Goal: Task Accomplishment & Management: Manage account settings

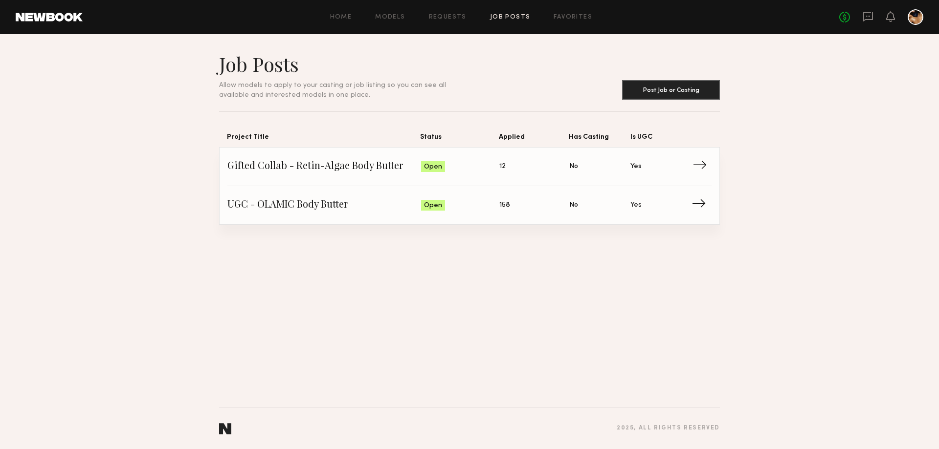
click at [506, 168] on span "Applied: 12" at bounding box center [534, 166] width 70 height 15
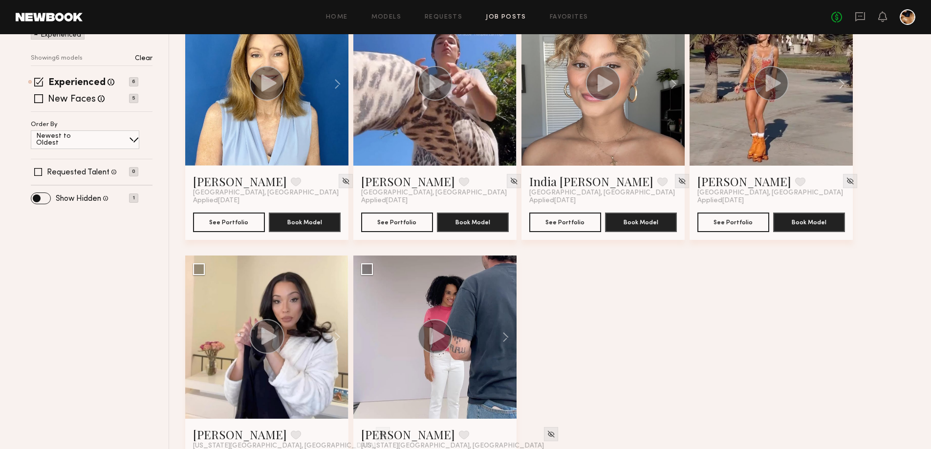
scroll to position [196, 0]
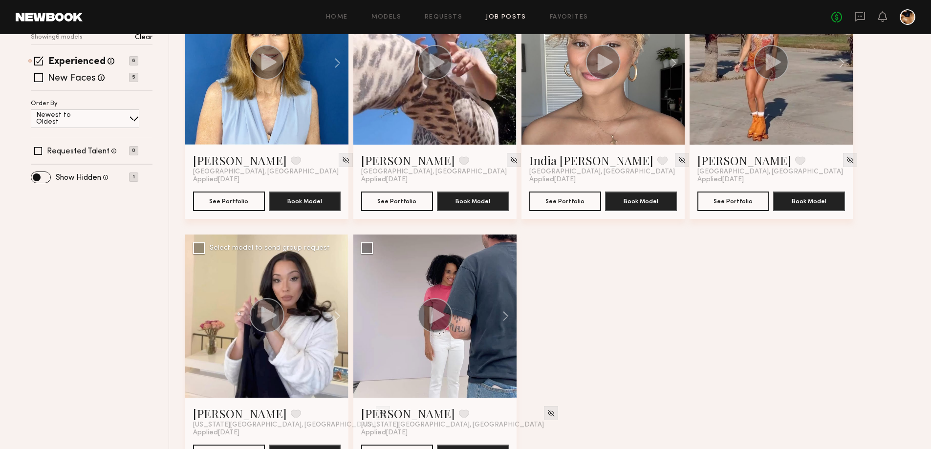
click at [293, 315] on div at bounding box center [266, 316] width 163 height 163
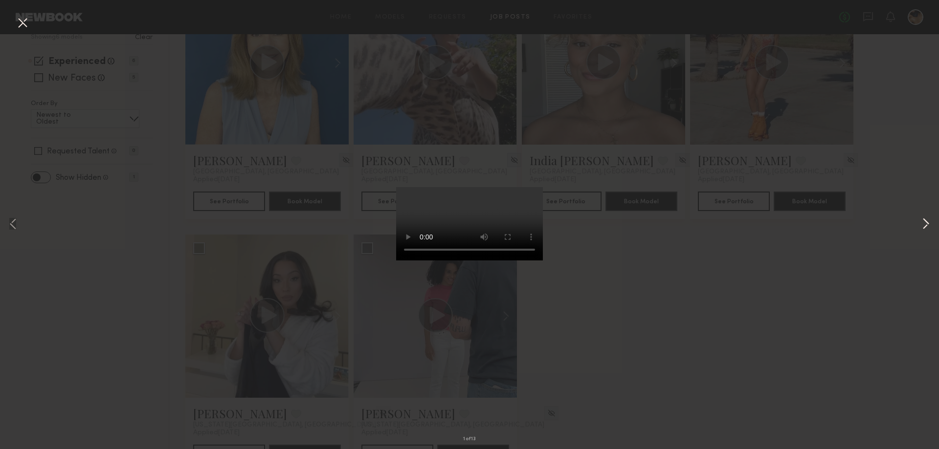
click at [924, 224] on button at bounding box center [926, 224] width 12 height 359
click at [924, 223] on button at bounding box center [926, 224] width 12 height 359
click at [778, 291] on div "4 of 13" at bounding box center [469, 224] width 939 height 449
click at [25, 25] on button at bounding box center [23, 24] width 16 height 18
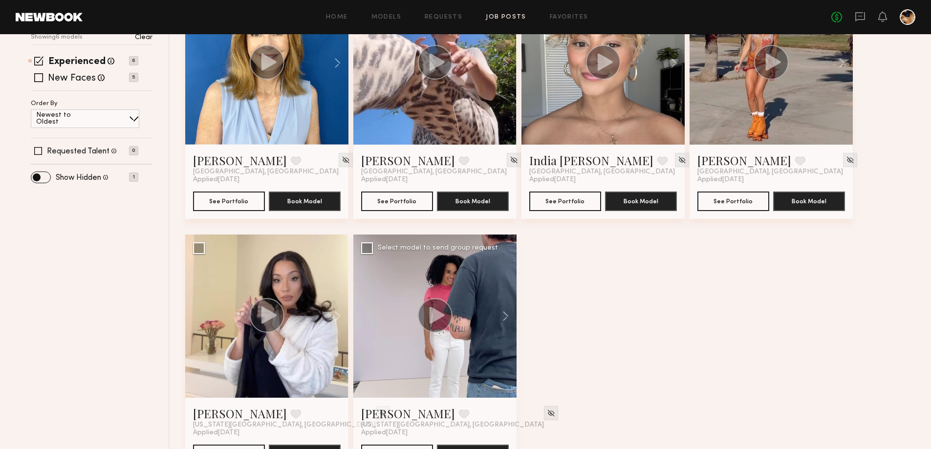
click at [432, 316] on icon at bounding box center [437, 315] width 15 height 17
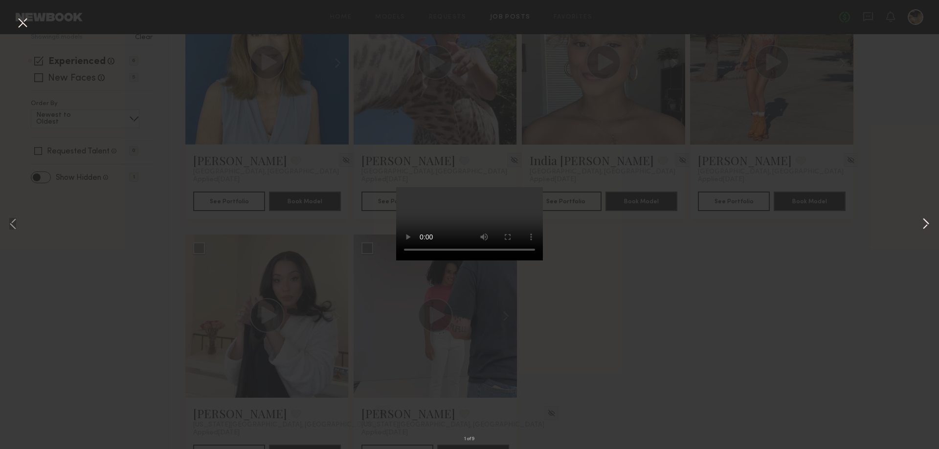
click at [923, 221] on button at bounding box center [926, 224] width 12 height 359
click at [752, 263] on div "3 of 9" at bounding box center [469, 224] width 939 height 449
click at [24, 22] on button at bounding box center [23, 24] width 16 height 18
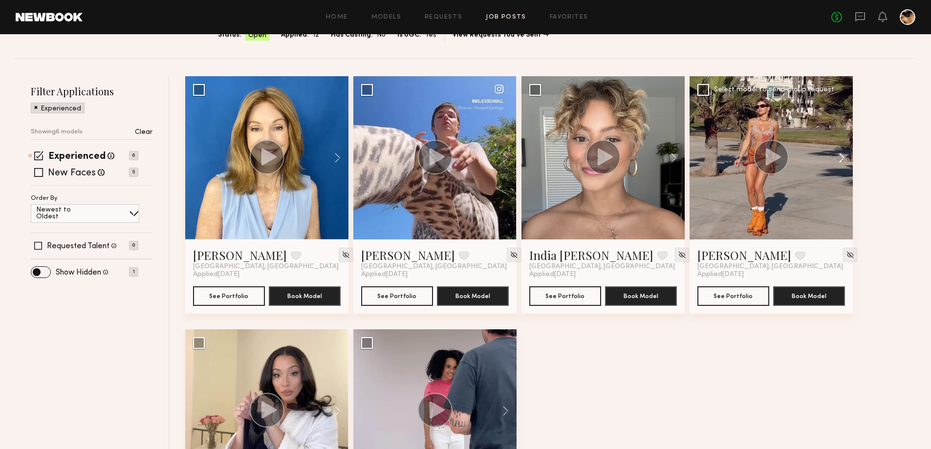
scroll to position [98, 0]
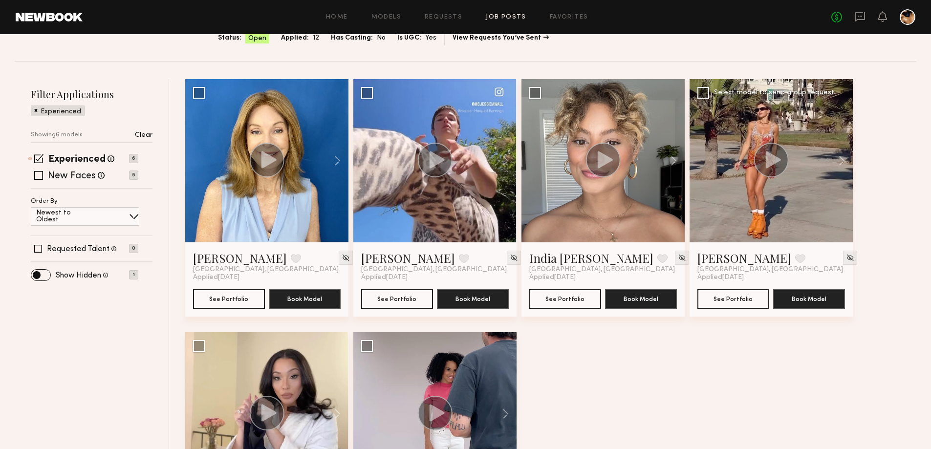
click at [777, 158] on icon at bounding box center [773, 159] width 15 height 17
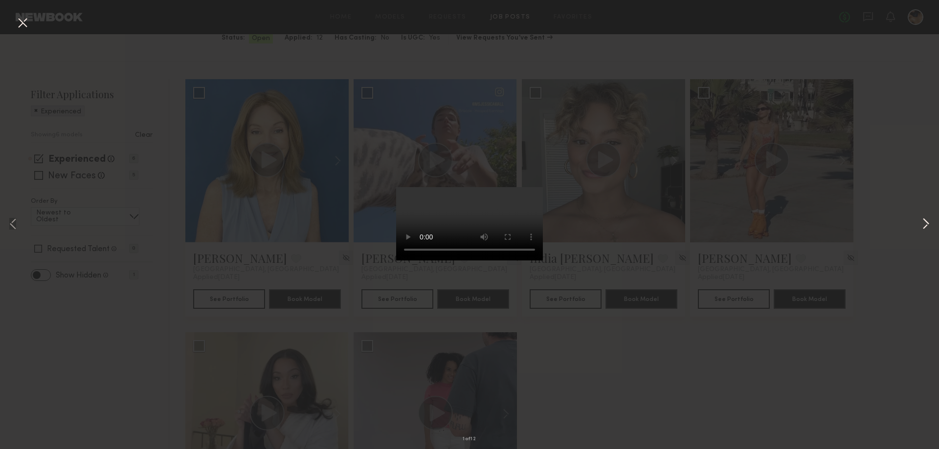
click at [926, 219] on button at bounding box center [926, 224] width 12 height 359
click at [746, 356] on div "2 of 12" at bounding box center [469, 224] width 939 height 449
click at [13, 21] on div "2 of 12" at bounding box center [469, 224] width 939 height 449
click at [23, 25] on button at bounding box center [23, 24] width 16 height 18
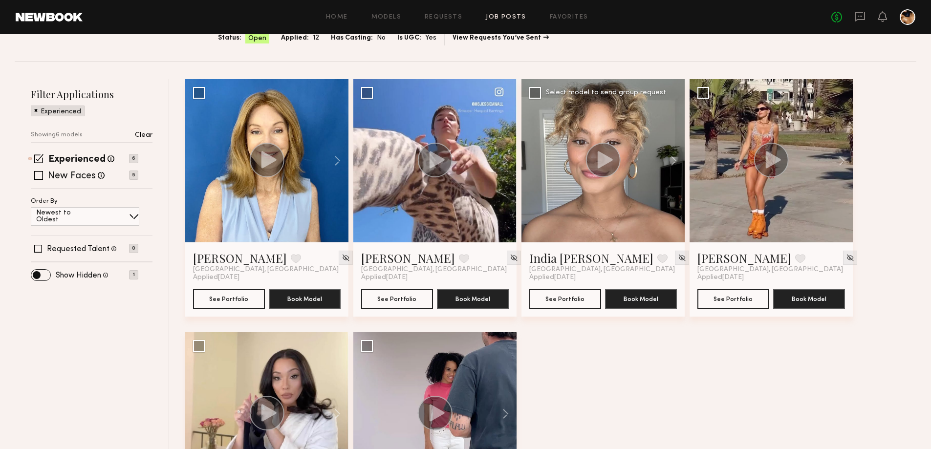
click at [605, 154] on circle at bounding box center [603, 160] width 35 height 35
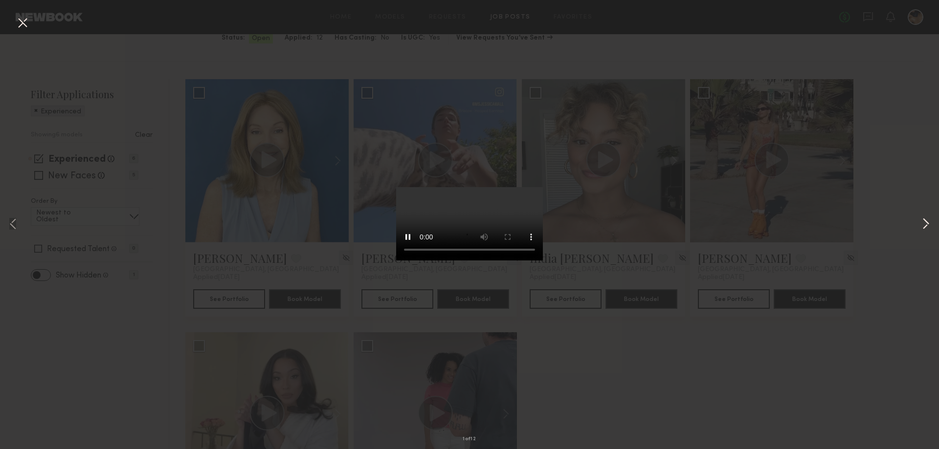
click at [921, 223] on button at bounding box center [926, 224] width 12 height 359
click at [709, 337] on div "2 of 12" at bounding box center [469, 224] width 939 height 449
click at [924, 220] on button at bounding box center [926, 224] width 12 height 359
click at [793, 336] on div "4 of 12" at bounding box center [469, 224] width 939 height 449
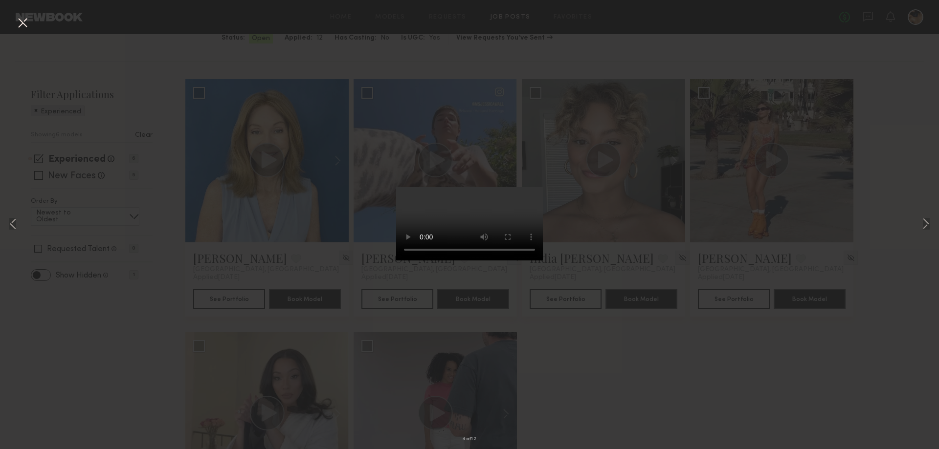
click at [20, 22] on button at bounding box center [23, 24] width 16 height 18
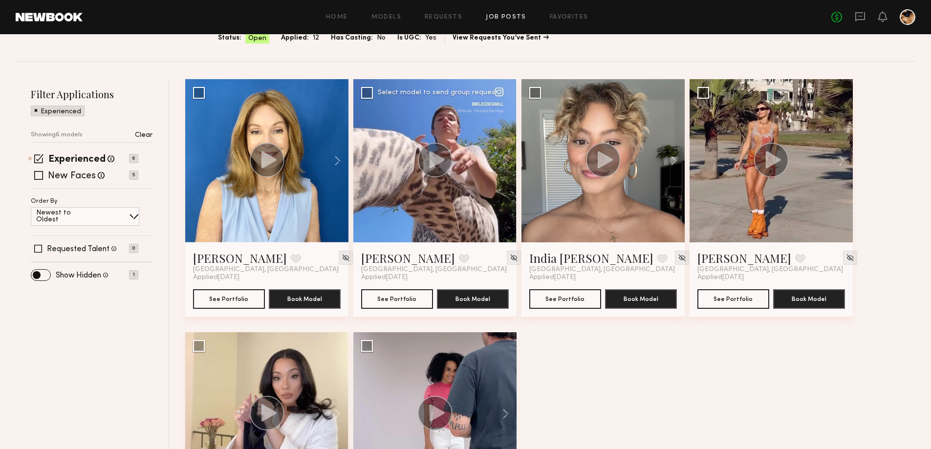
click at [436, 157] on icon at bounding box center [437, 159] width 15 height 17
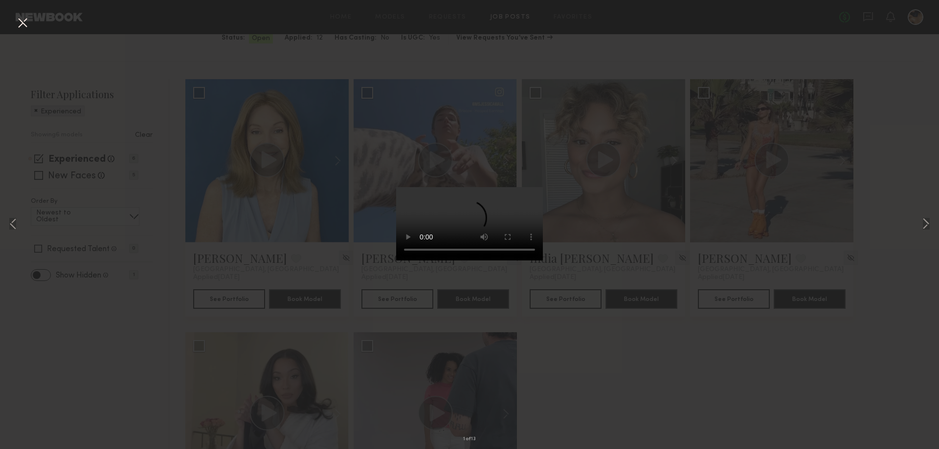
click at [751, 360] on div "1 of 13" at bounding box center [469, 224] width 939 height 449
click at [313, 58] on div "1 of 13" at bounding box center [469, 224] width 939 height 449
click at [23, 25] on button at bounding box center [23, 24] width 16 height 18
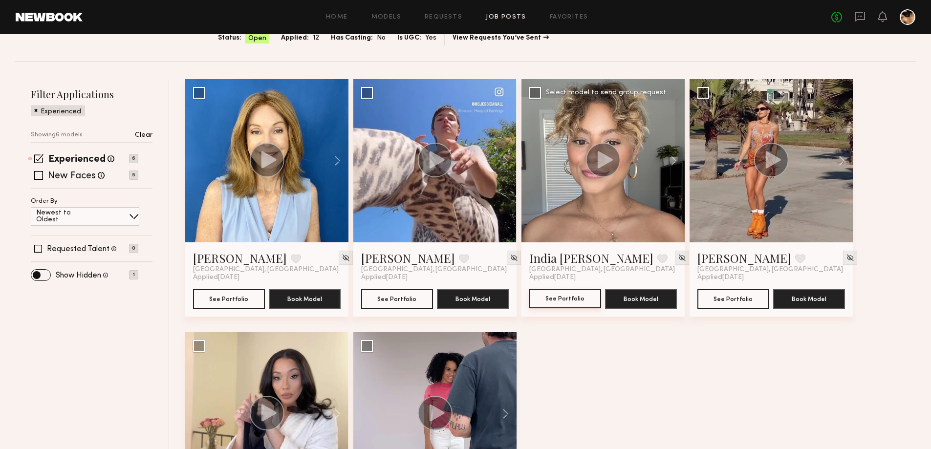
click at [569, 301] on button "See Portfolio" at bounding box center [566, 299] width 72 height 20
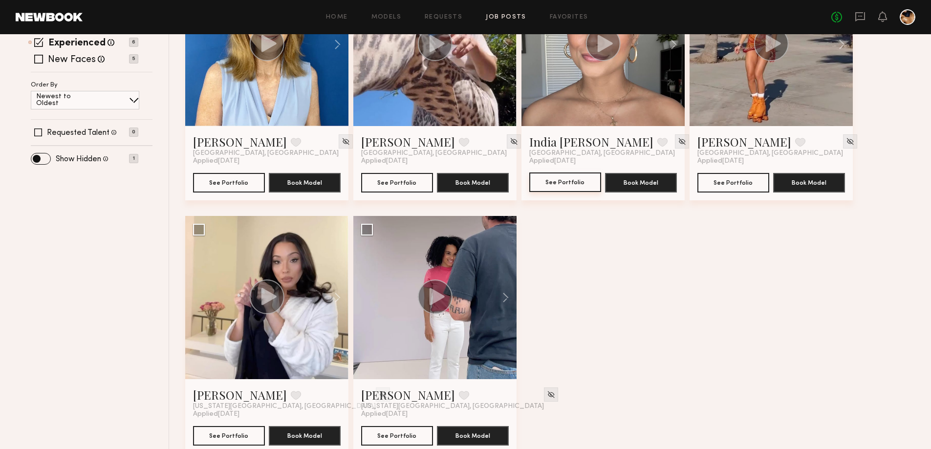
scroll to position [234, 0]
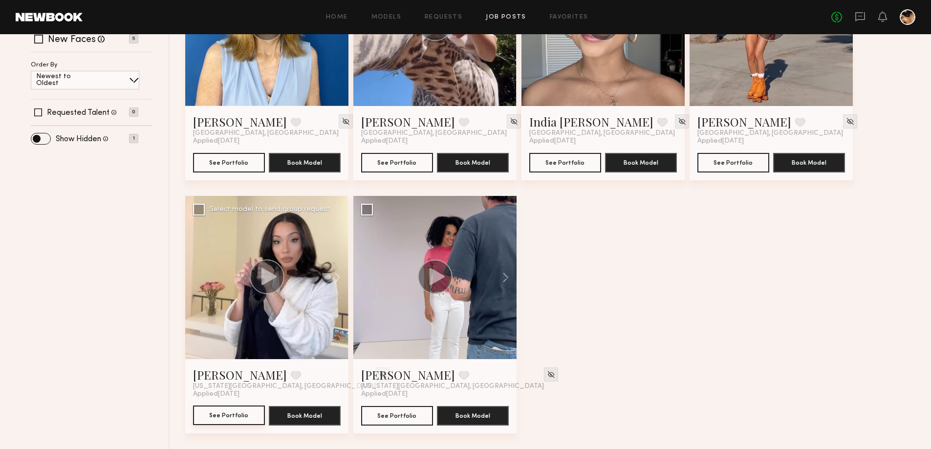
click at [236, 420] on button "See Portfolio" at bounding box center [229, 416] width 72 height 20
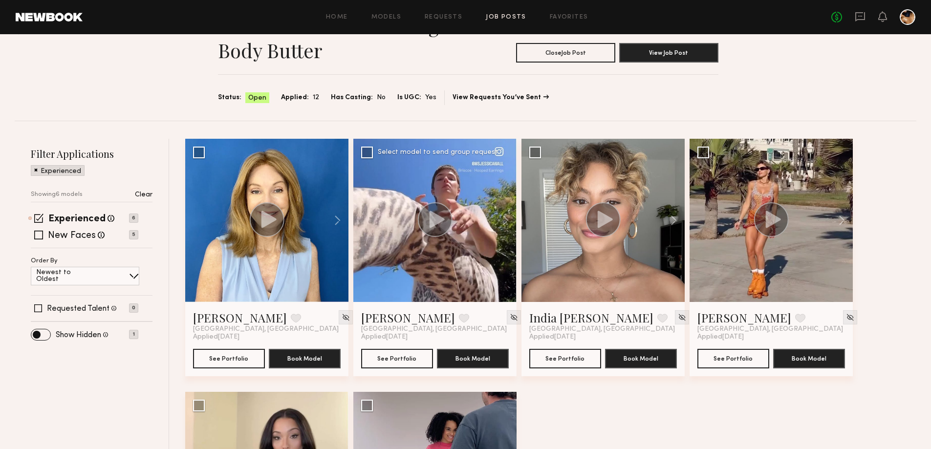
scroll to position [0, 0]
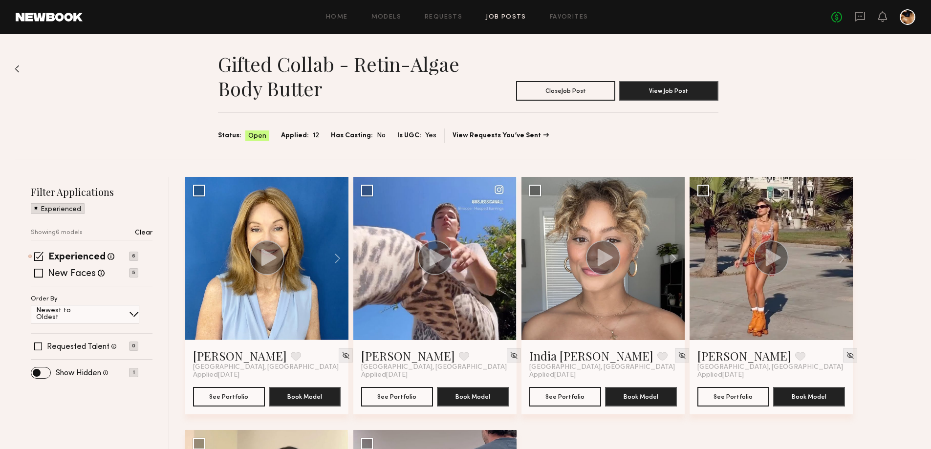
click at [14, 67] on div "Gifted Collab - Retin-Algae Body Butter Close Job Post View Job Post Status: Op…" at bounding box center [465, 358] width 931 height 649
click at [19, 67] on img at bounding box center [17, 69] width 5 height 8
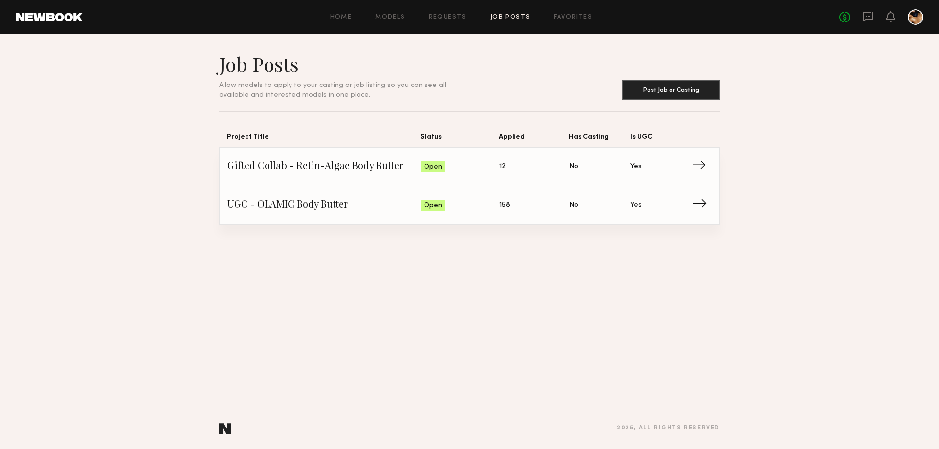
click at [528, 208] on span "Applied: 158" at bounding box center [534, 205] width 70 height 15
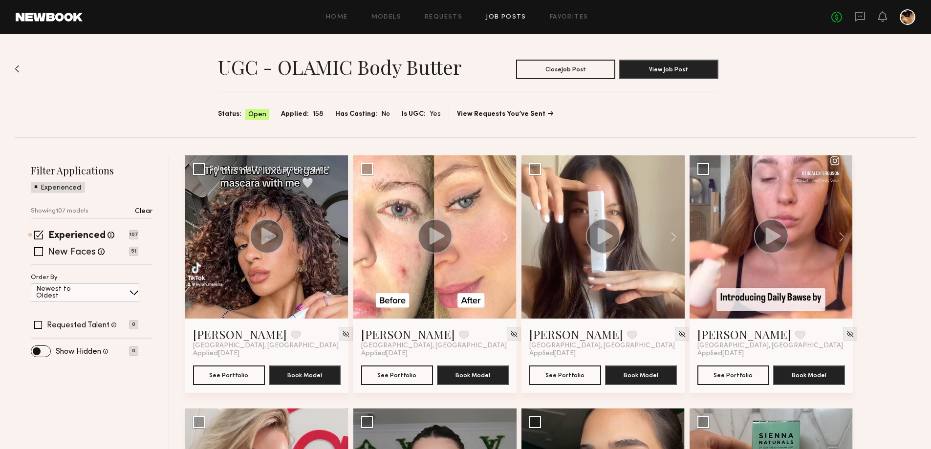
click at [291, 251] on div at bounding box center [266, 236] width 163 height 163
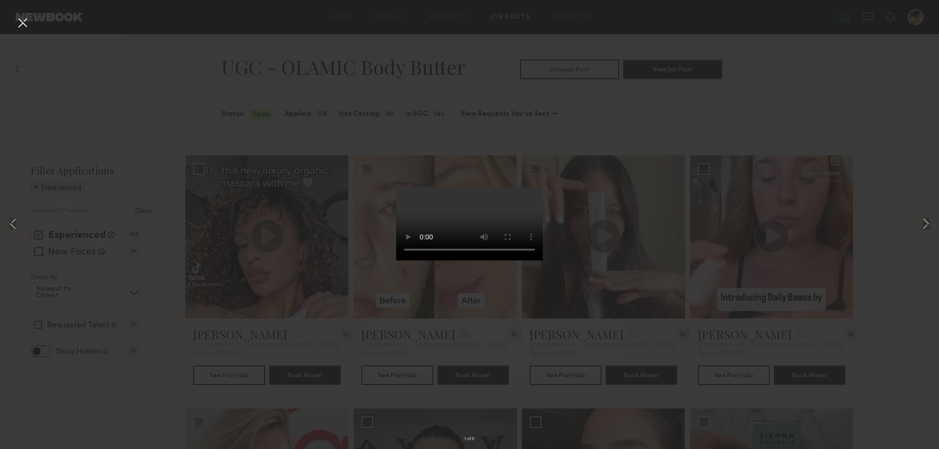
click at [889, 118] on div "1 of 8" at bounding box center [469, 224] width 939 height 449
click at [25, 22] on button at bounding box center [23, 24] width 16 height 18
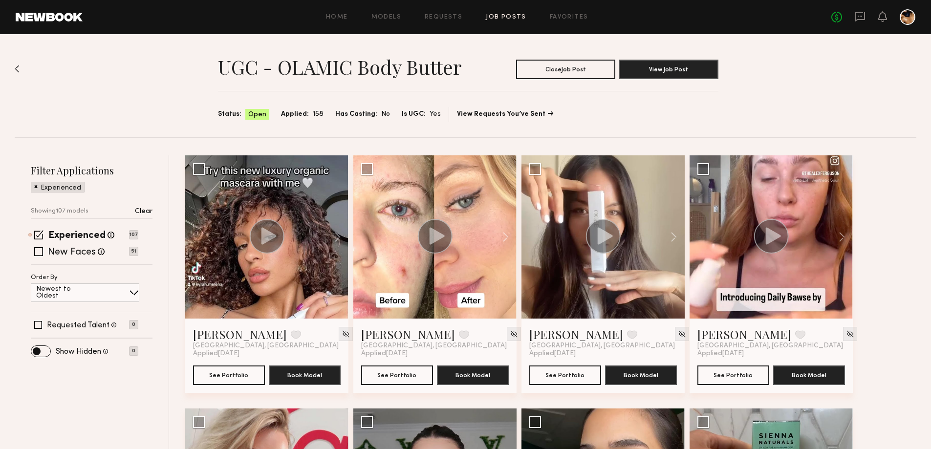
click at [858, 10] on div "No fees up to $5,000" at bounding box center [874, 17] width 84 height 16
click at [858, 17] on icon at bounding box center [860, 16] width 11 height 11
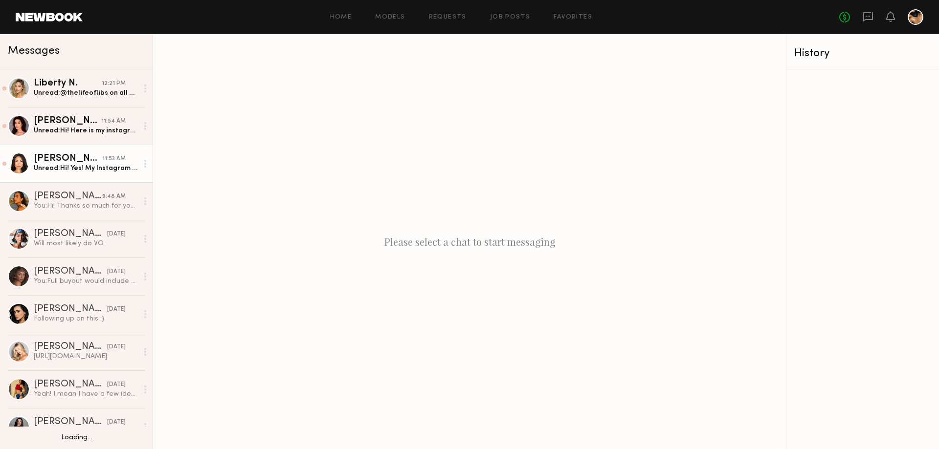
click at [35, 163] on div "Jules A." at bounding box center [68, 159] width 68 height 10
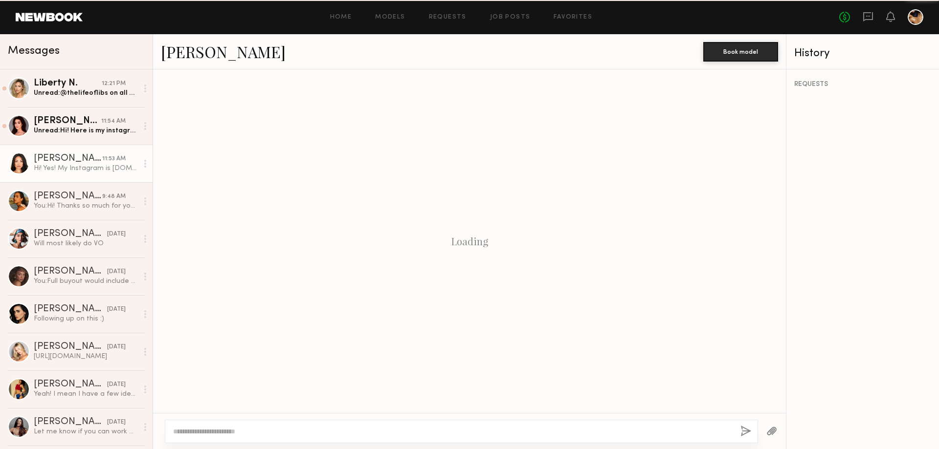
scroll to position [138, 0]
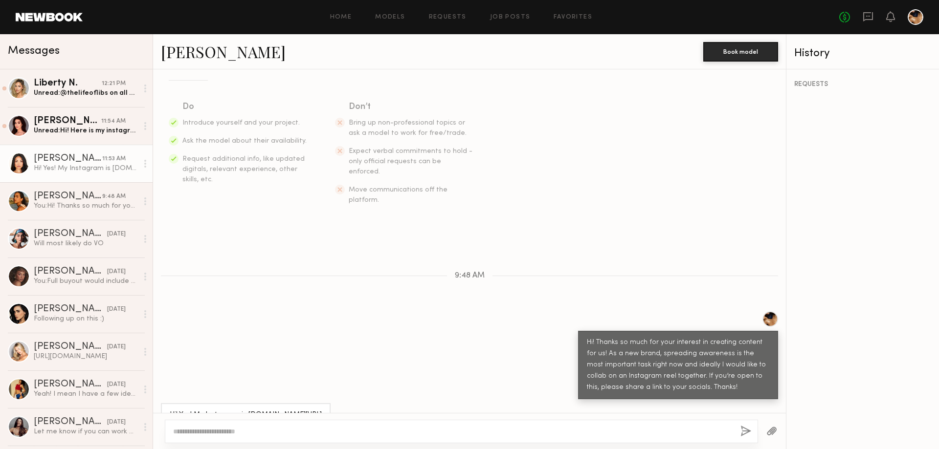
drag, startPoint x: 349, startPoint y: 394, endPoint x: 244, endPoint y: 396, distance: 104.7
click at [244, 403] on div "Hi! Yes! My Instagram is www.instagram.com/julesaurora" at bounding box center [246, 414] width 170 height 23
copy div "www.instagram.com/julesaurora"
click at [245, 433] on textarea at bounding box center [452, 432] width 559 height 10
click at [770, 429] on button "button" at bounding box center [771, 432] width 11 height 12
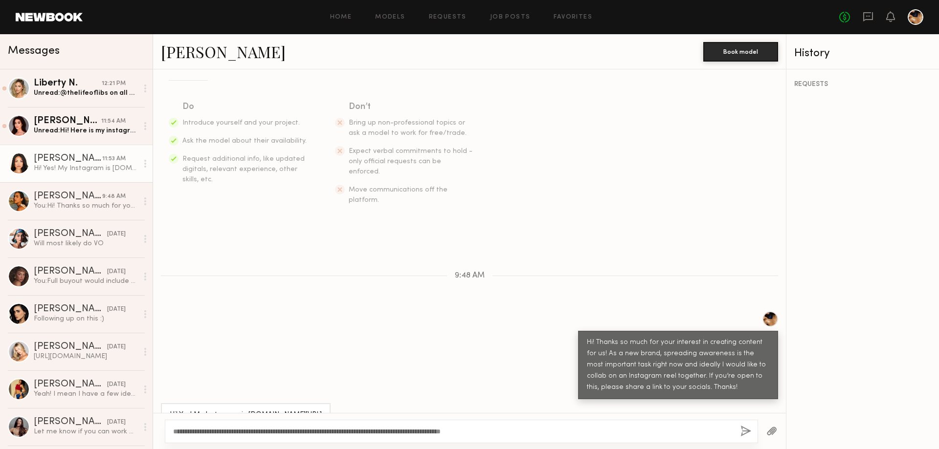
scroll to position [263, 0]
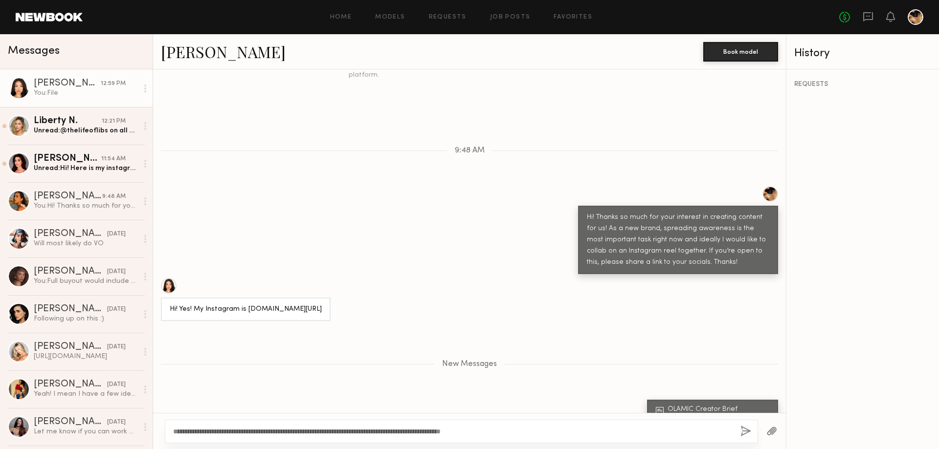
click at [663, 419] on div "**********" at bounding box center [469, 431] width 633 height 36
click at [651, 433] on textarea "**********" at bounding box center [452, 432] width 559 height 10
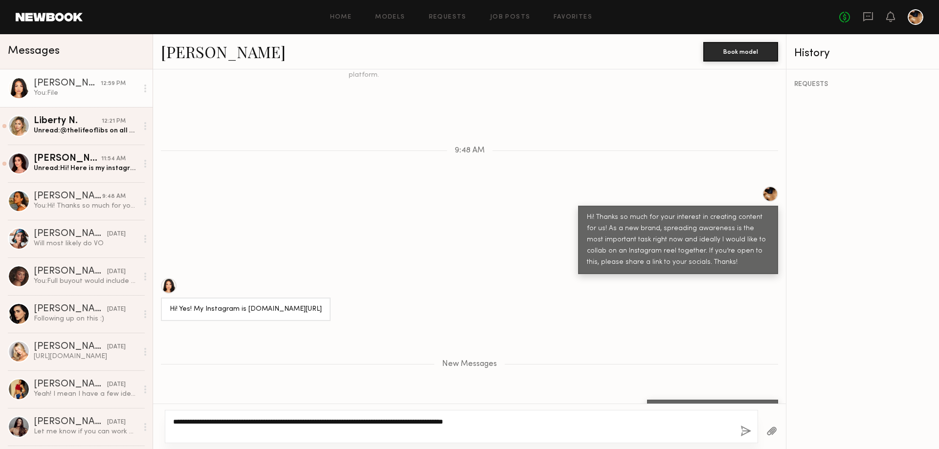
type textarea "**********"
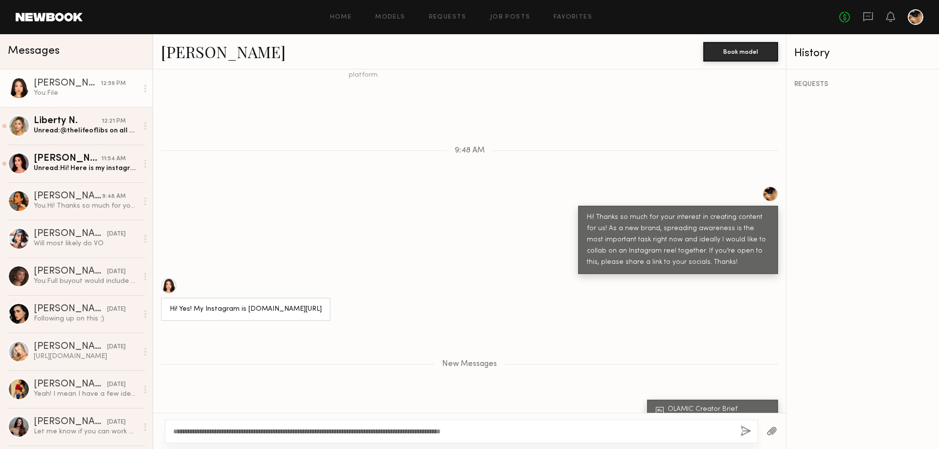
click at [745, 432] on button "button" at bounding box center [745, 432] width 11 height 12
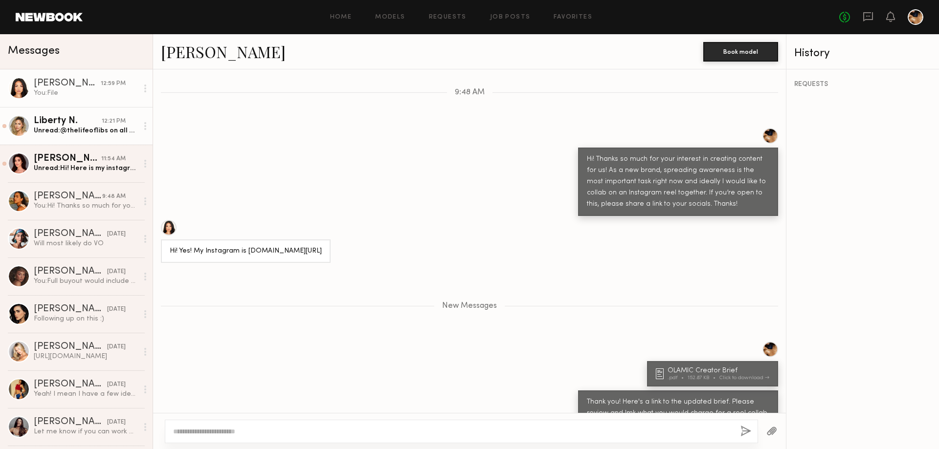
click at [85, 120] on div "Liberty N." at bounding box center [68, 121] width 68 height 10
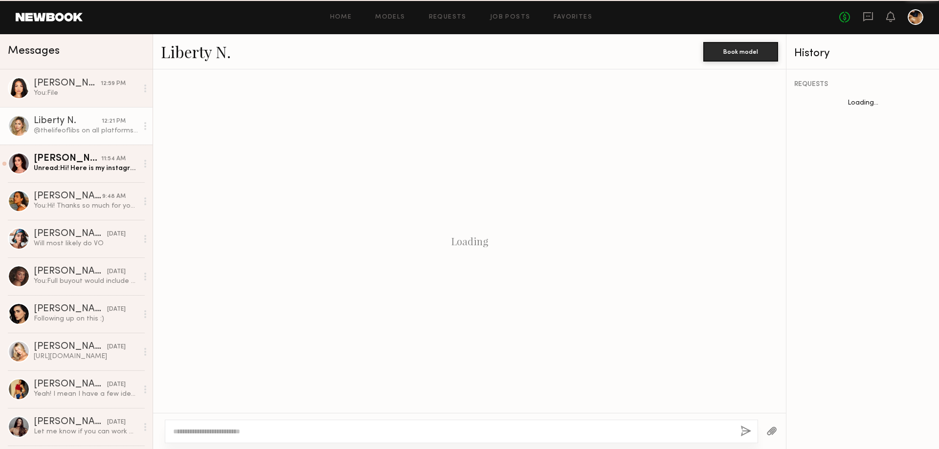
scroll to position [160, 0]
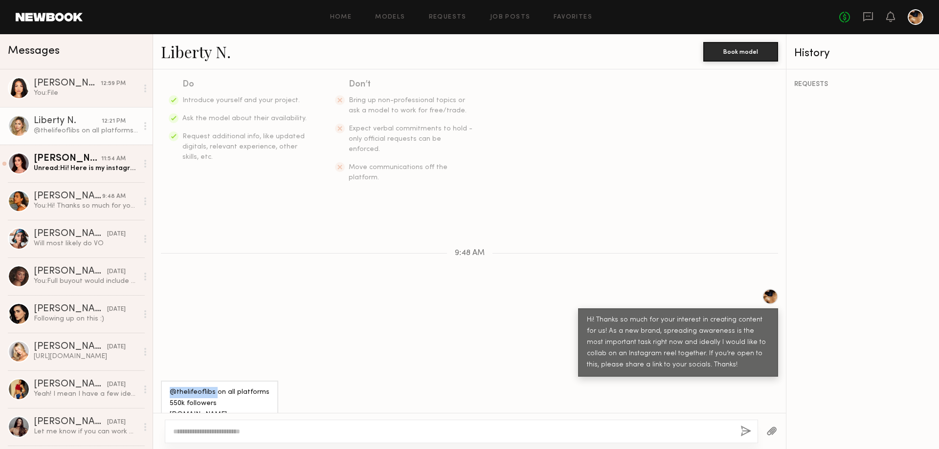
drag, startPoint x: 214, startPoint y: 371, endPoint x: 172, endPoint y: 370, distance: 42.5
click at [172, 387] on div "@thelifeoflibs on all platforms 550k followers Www.Thelifeoflibs.com" at bounding box center [220, 404] width 100 height 34
click at [266, 423] on div at bounding box center [461, 431] width 593 height 23
click at [267, 430] on textarea at bounding box center [452, 432] width 559 height 10
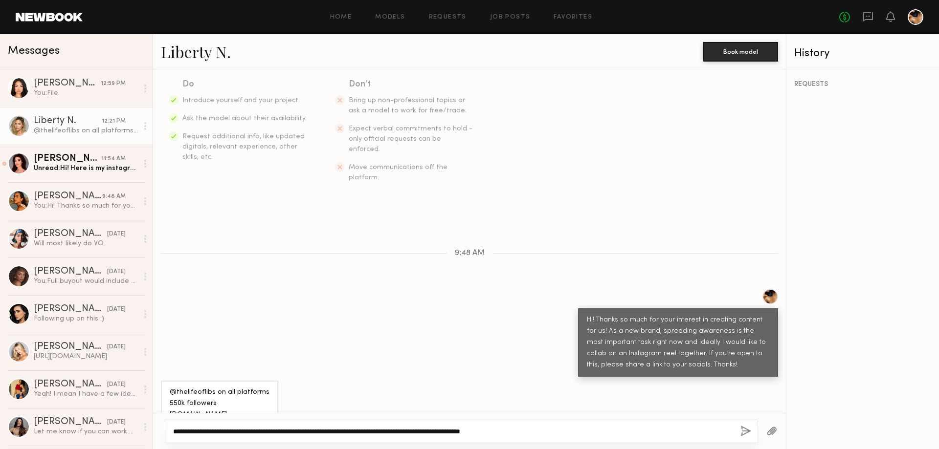
type textarea "**********"
click at [743, 432] on button "button" at bounding box center [745, 432] width 11 height 12
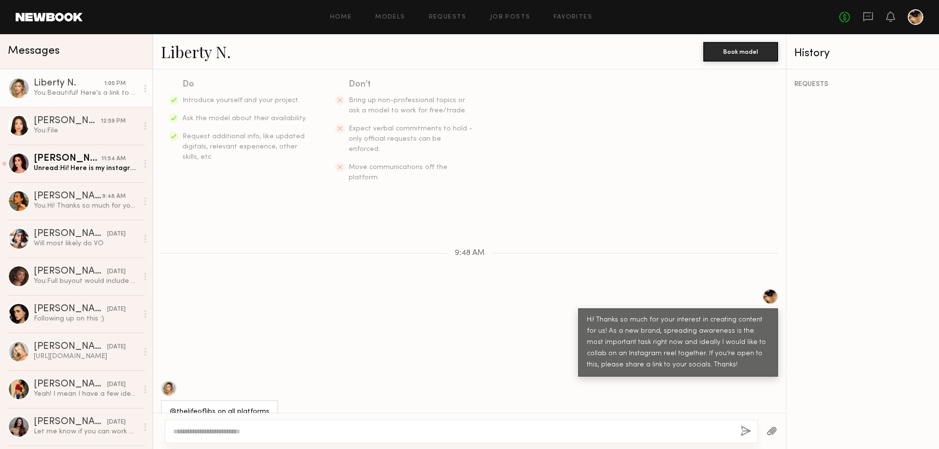
scroll to position [295, 0]
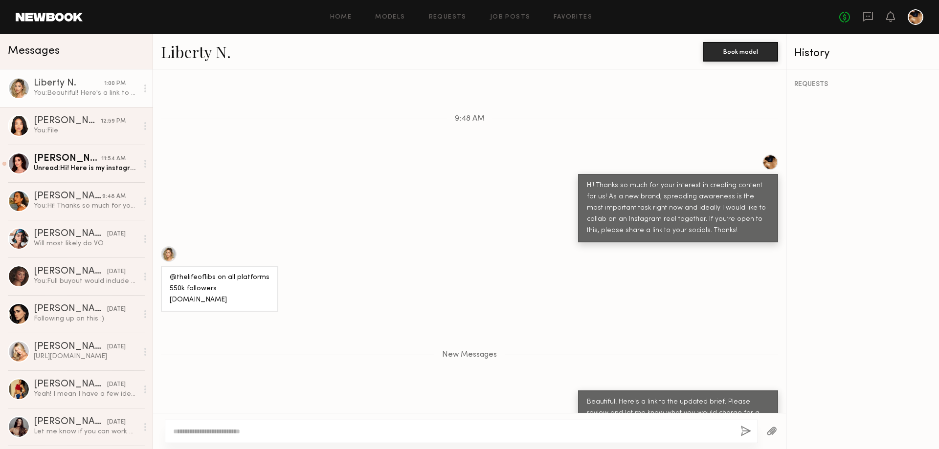
click at [770, 431] on button "button" at bounding box center [771, 432] width 11 height 12
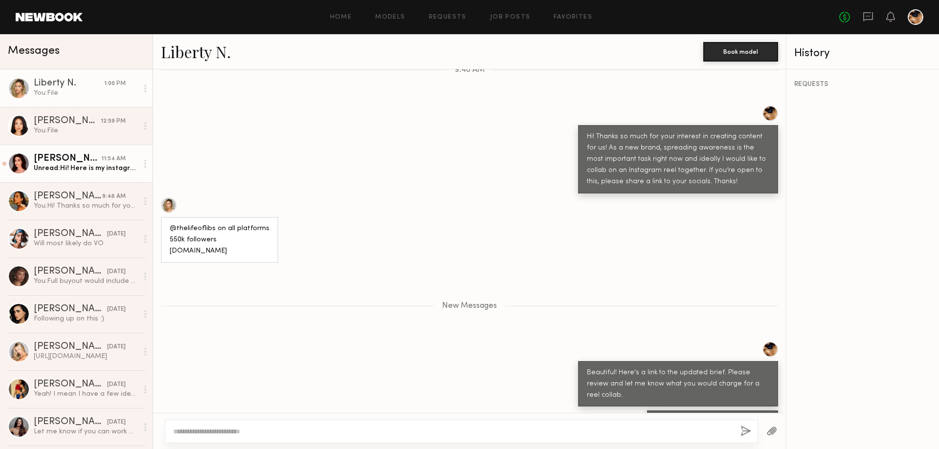
click at [98, 172] on div "Unread: Hi! Here is my instagram - https://www.instagram.com/ellaorten?igsh=MTN…" at bounding box center [86, 168] width 104 height 9
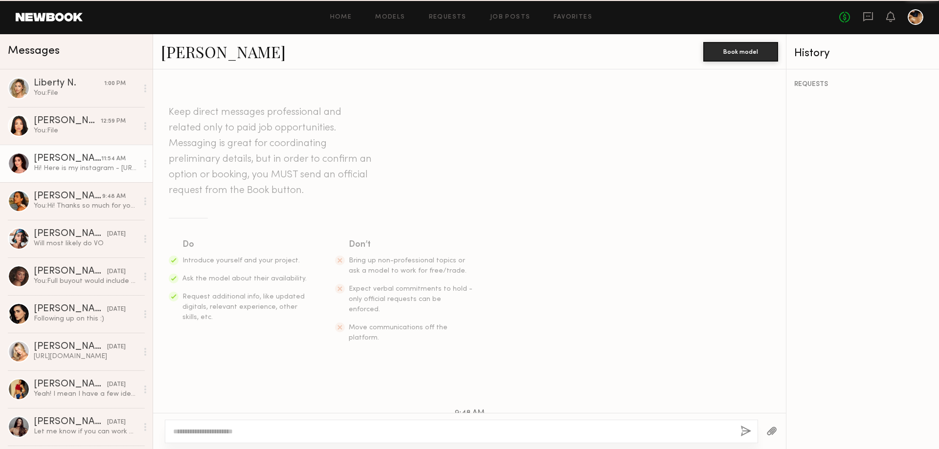
scroll to position [183, 0]
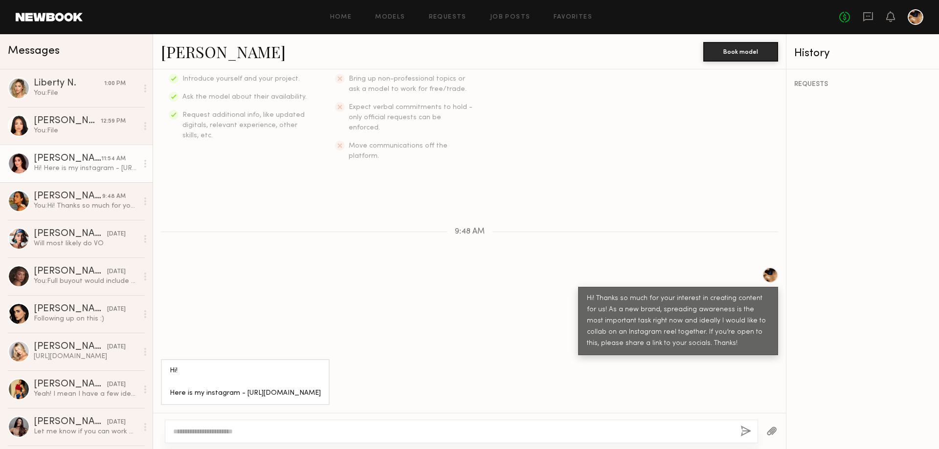
click at [204, 433] on textarea at bounding box center [452, 432] width 559 height 10
type textarea "**********"
click at [744, 430] on button "button" at bounding box center [745, 432] width 11 height 12
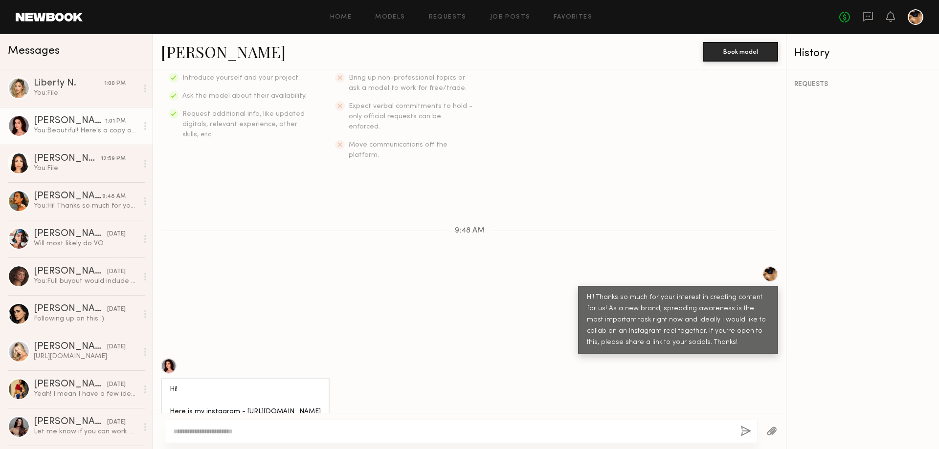
scroll to position [317, 0]
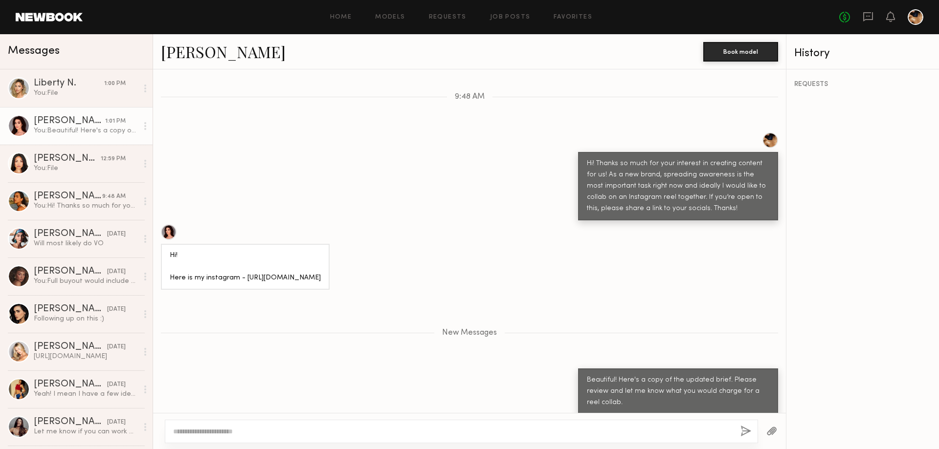
click at [770, 433] on button "button" at bounding box center [771, 432] width 11 height 12
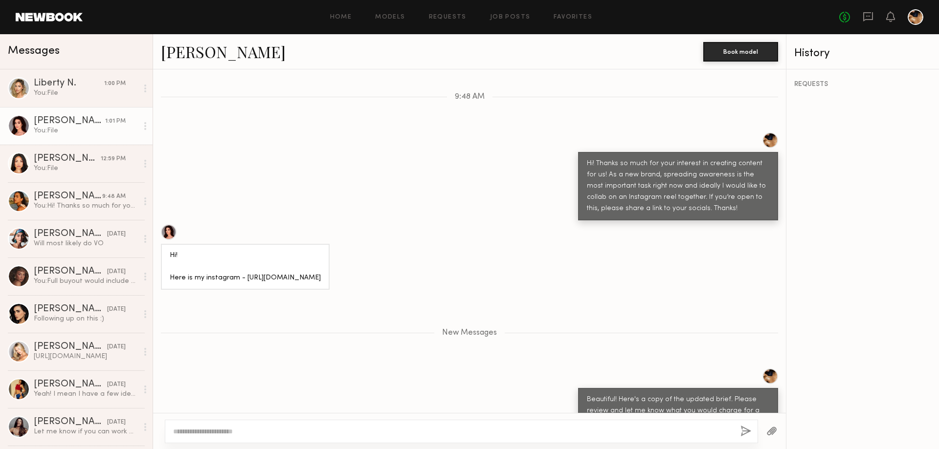
scroll to position [366, 0]
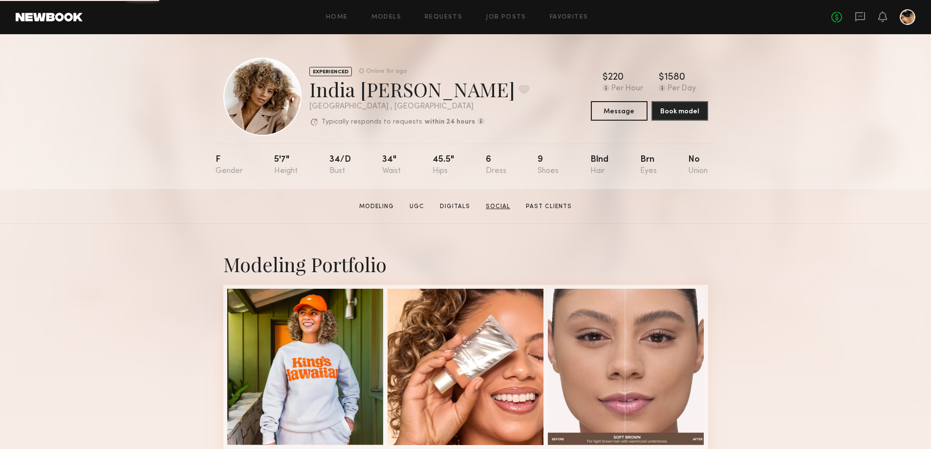
click at [493, 207] on link "Social" at bounding box center [498, 206] width 32 height 9
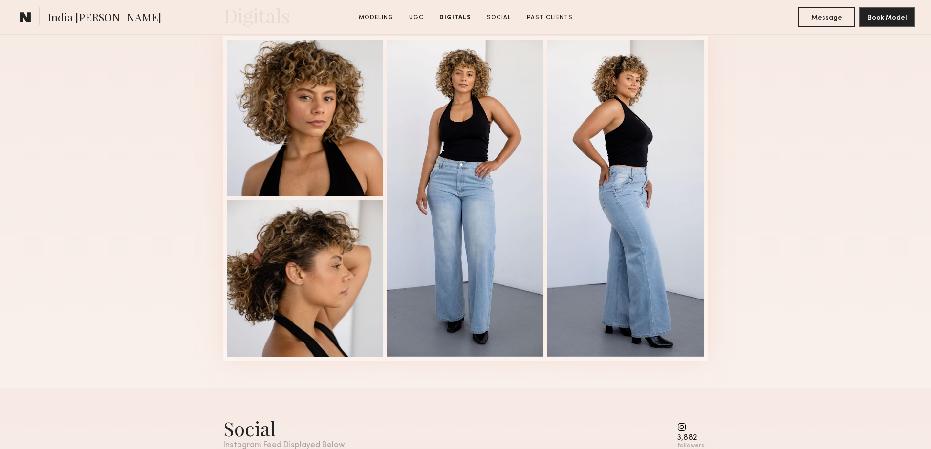
scroll to position [1968, 0]
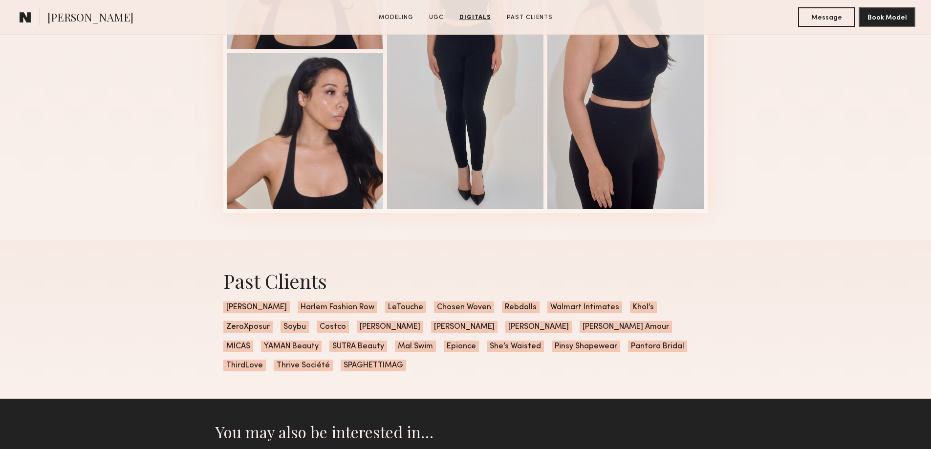
scroll to position [2689, 0]
